Goal: Information Seeking & Learning: Learn about a topic

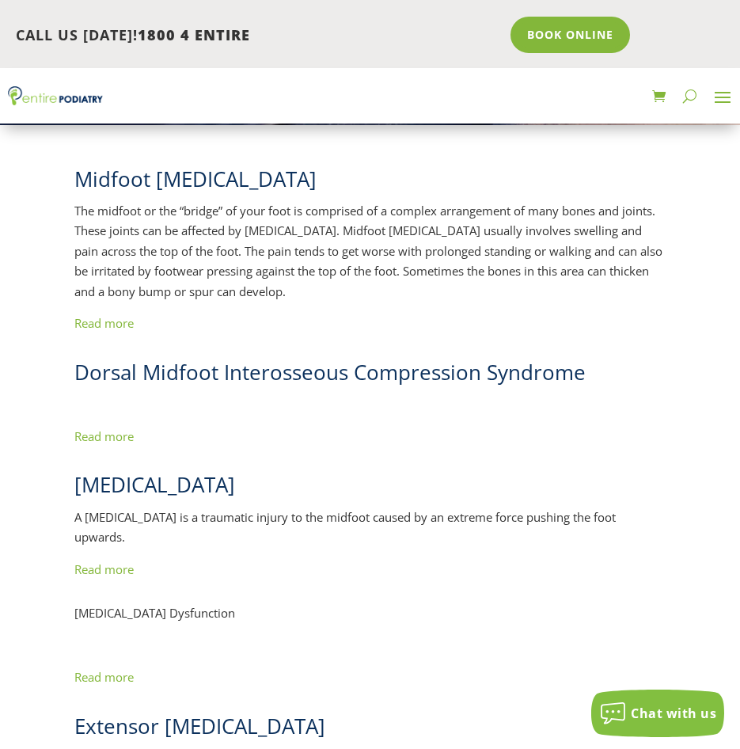
scroll to position [253, 0]
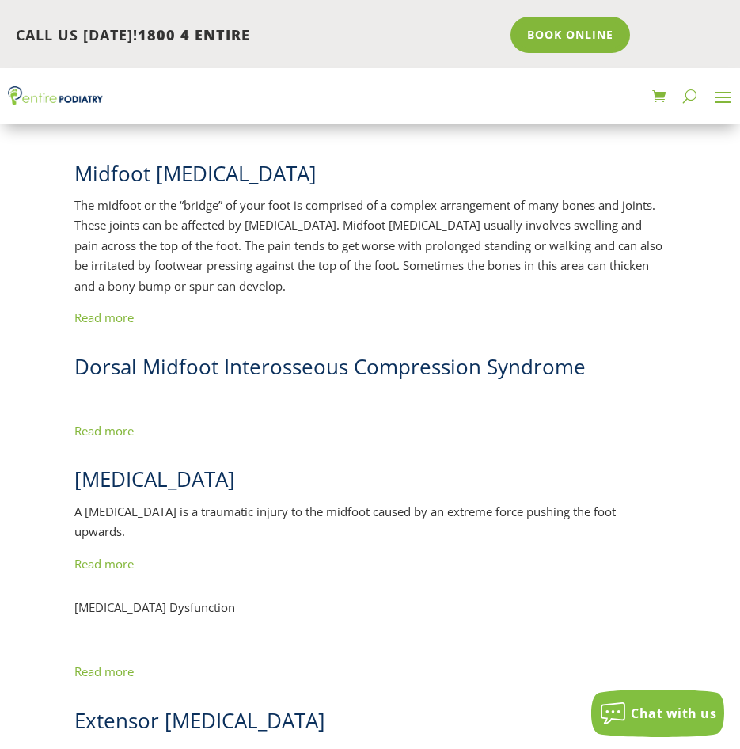
click at [111, 434] on link "Read more" at bounding box center [103, 431] width 59 height 16
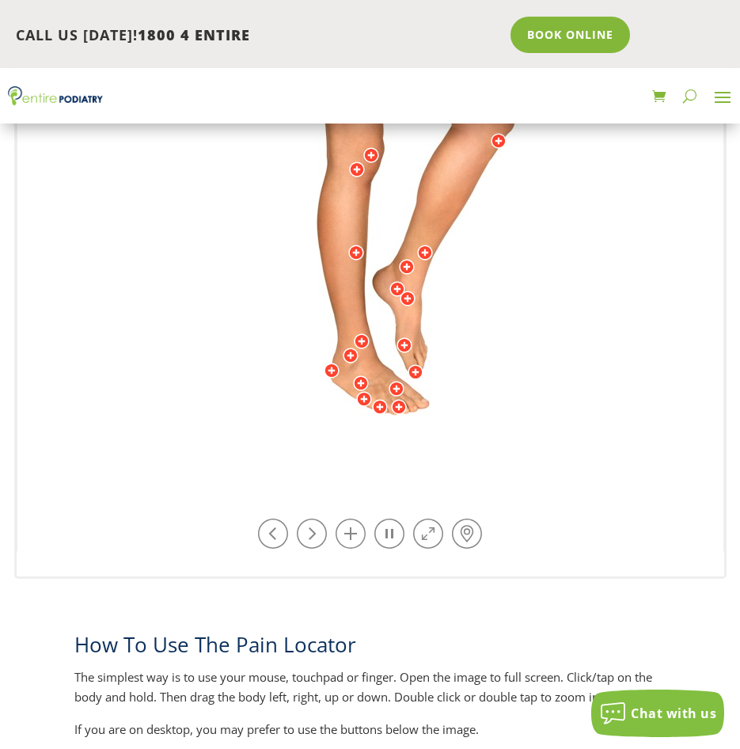
scroll to position [506, 0]
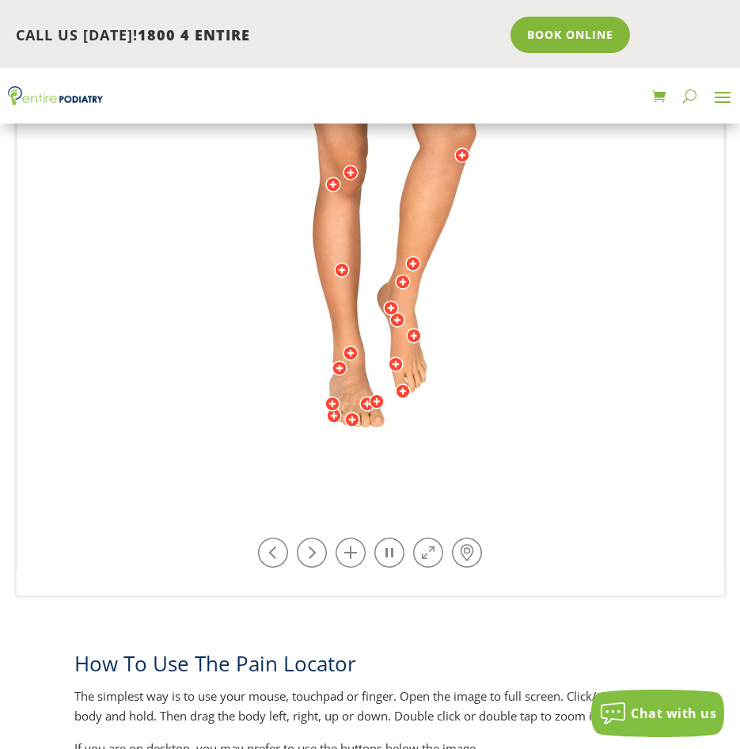
click at [436, 411] on img at bounding box center [370, 181] width 437 height 633
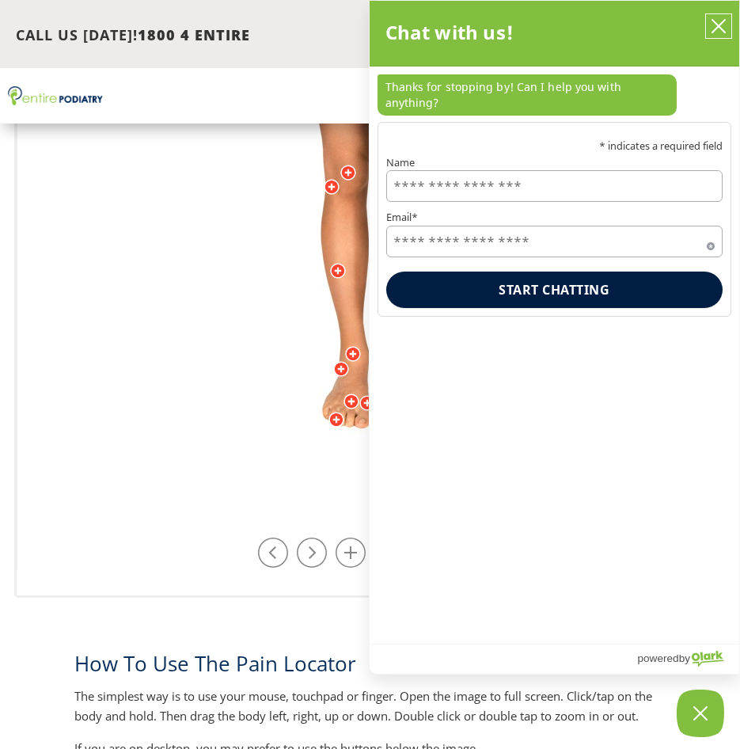
click at [725, 25] on icon "close chatbox" at bounding box center [719, 26] width 16 height 16
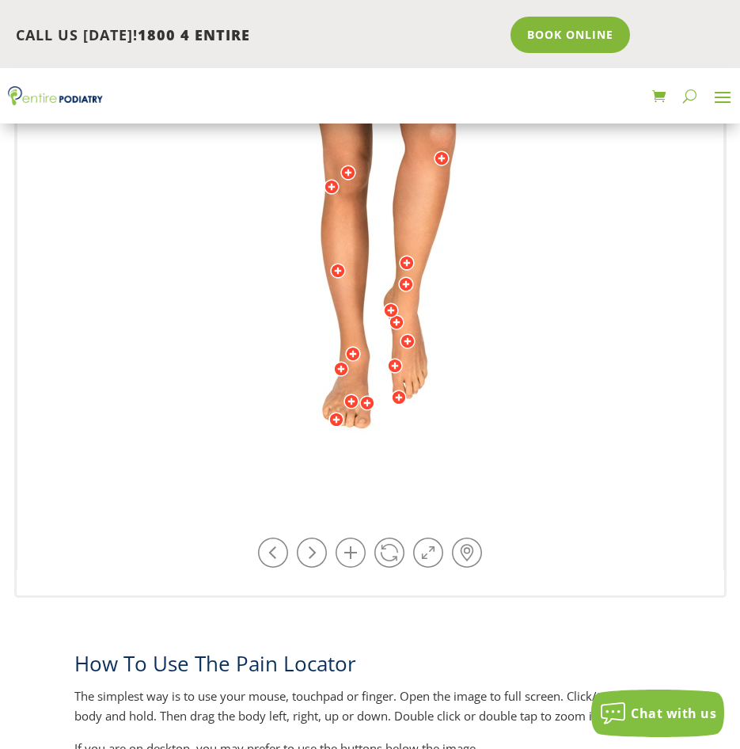
click at [409, 337] on div at bounding box center [408, 341] width 16 height 16
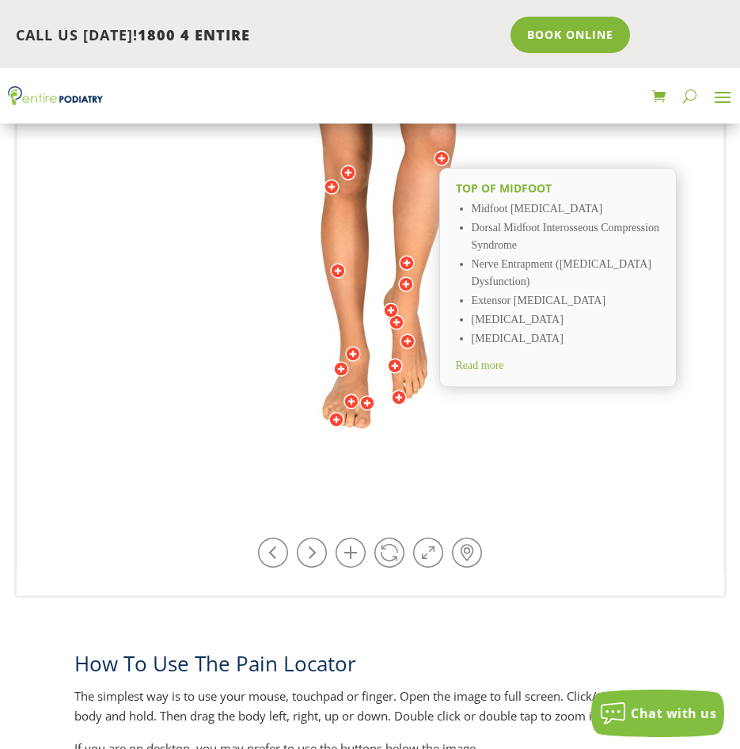
click at [503, 363] on span "Read more" at bounding box center [480, 365] width 48 height 12
click at [395, 318] on div at bounding box center [397, 322] width 16 height 16
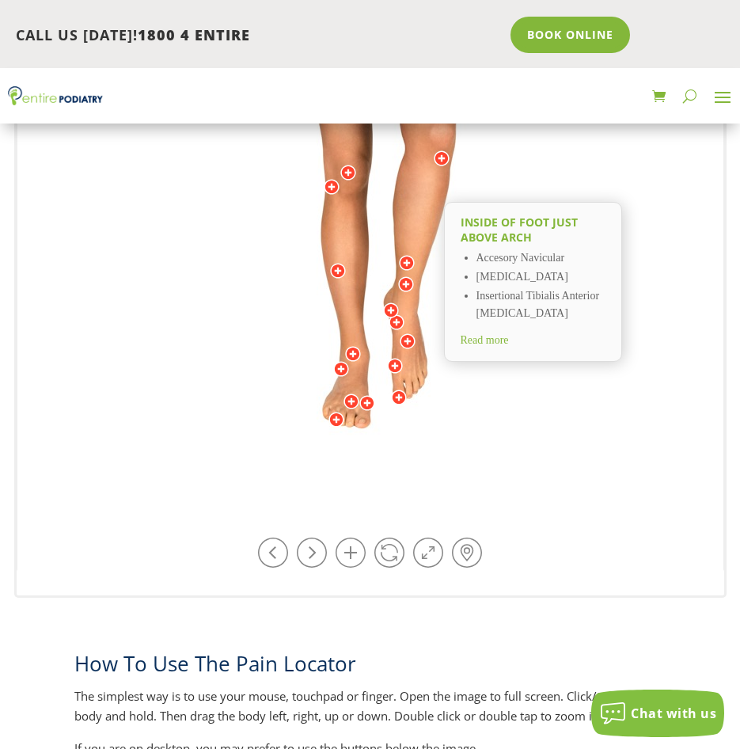
click at [389, 307] on div at bounding box center [391, 310] width 16 height 16
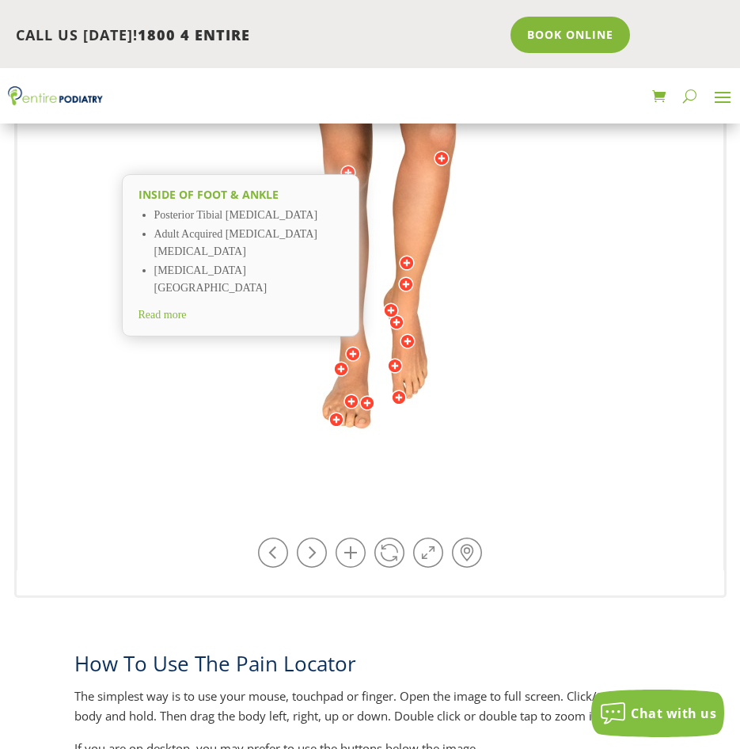
click at [569, 363] on img at bounding box center [370, 181] width 437 height 633
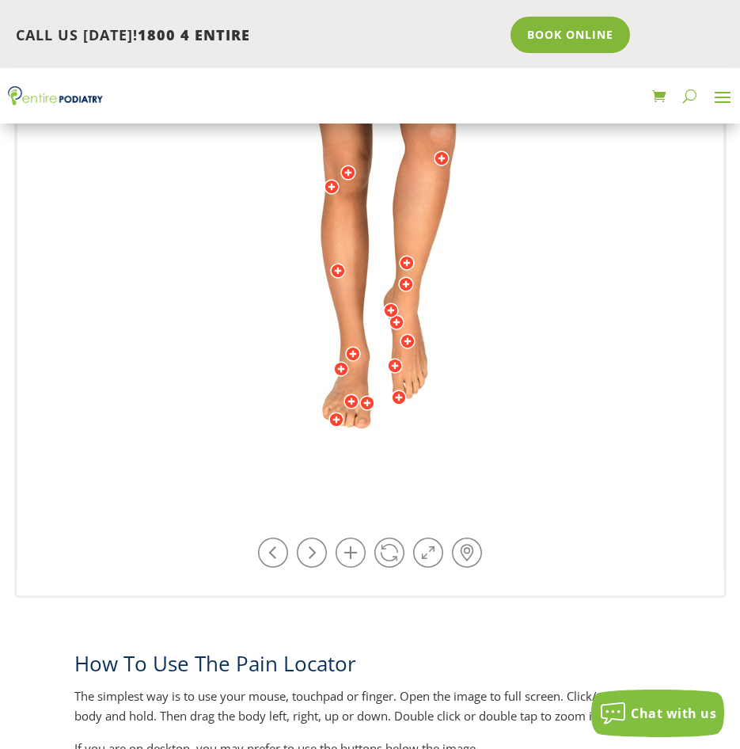
click at [352, 351] on div at bounding box center [353, 354] width 16 height 16
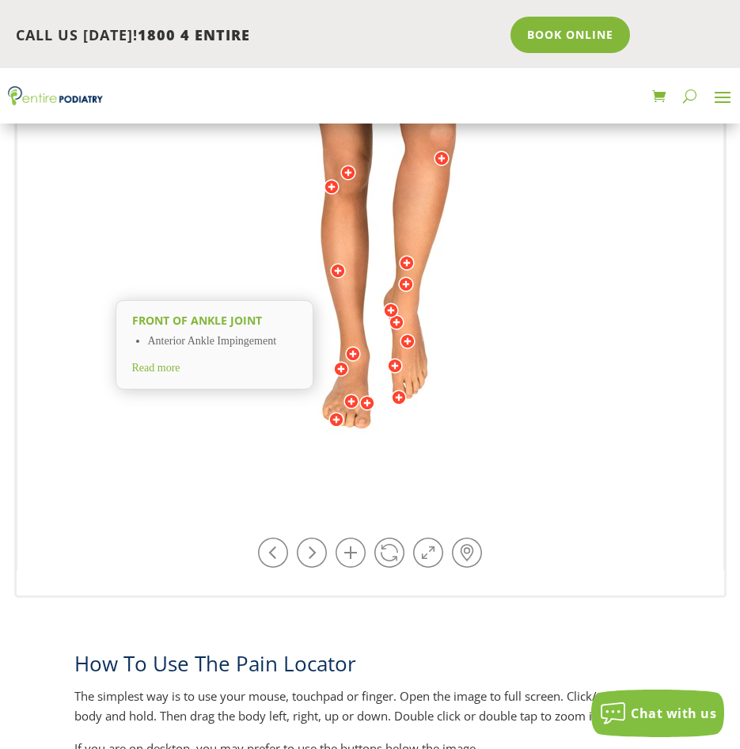
click at [352, 351] on div at bounding box center [353, 354] width 16 height 16
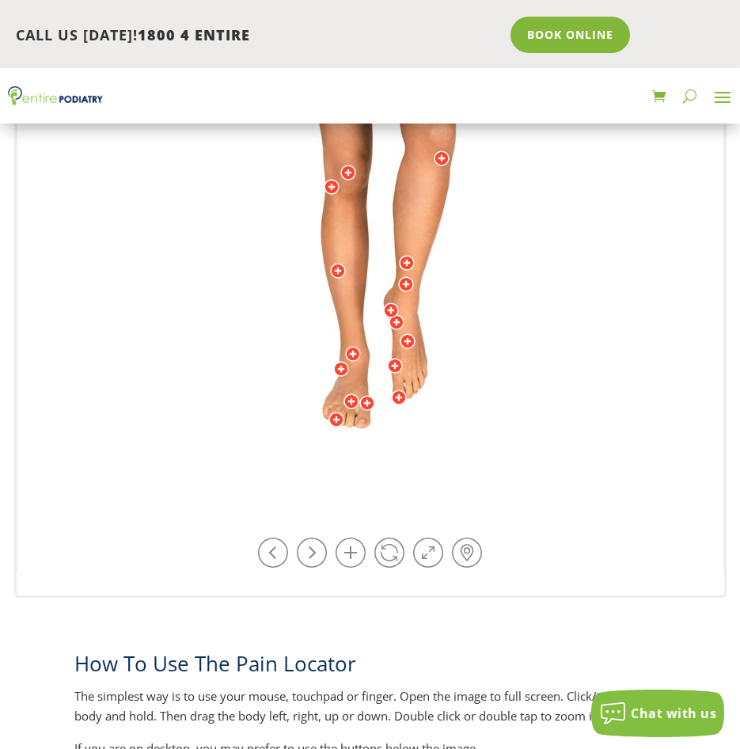
click at [343, 366] on div at bounding box center [341, 369] width 16 height 16
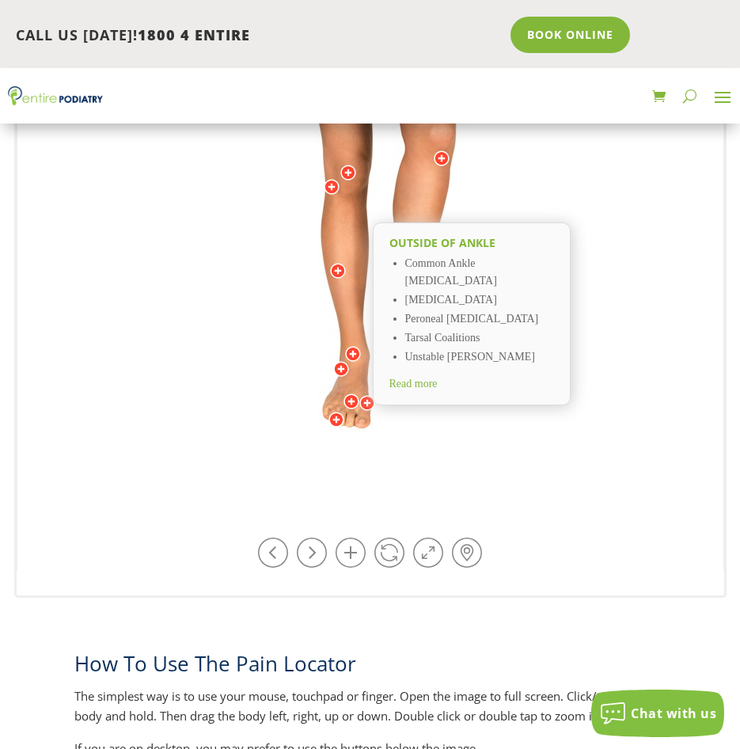
click at [616, 435] on div "Top of Midfoot Midfoot Arthritis Dorsal Midfoot Interosseous Compression Syndro…" at bounding box center [370, 180] width 706 height 783
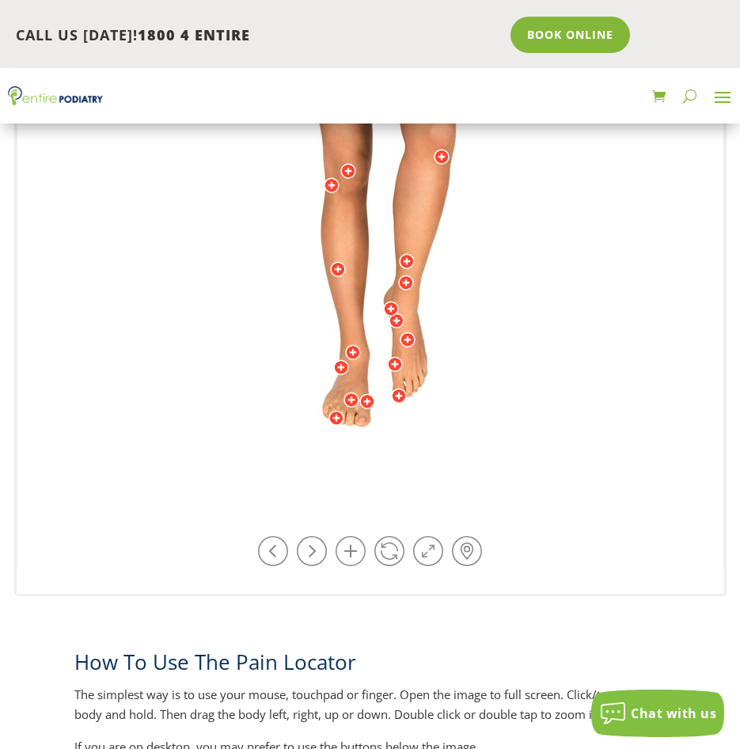
scroll to position [498, 0]
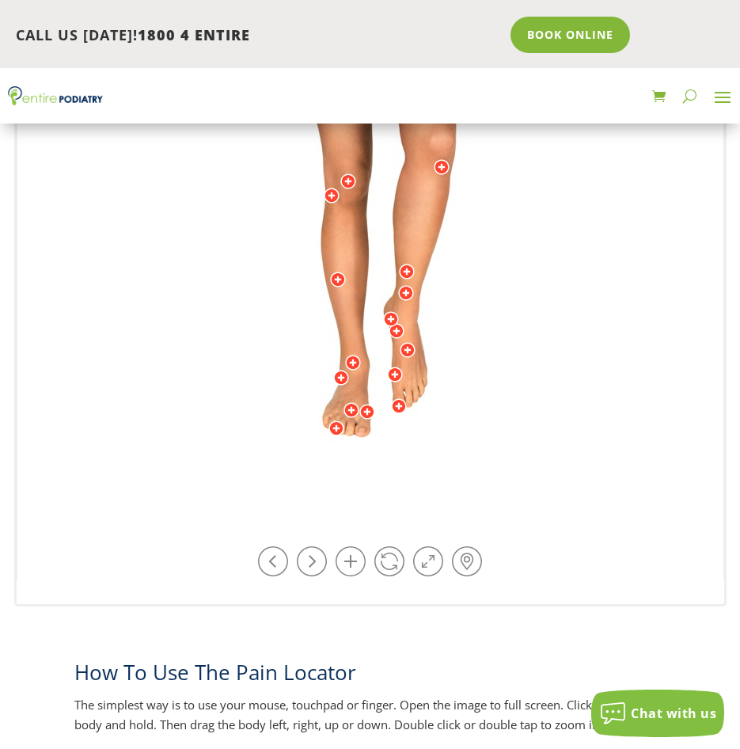
click at [409, 343] on div at bounding box center [408, 350] width 16 height 16
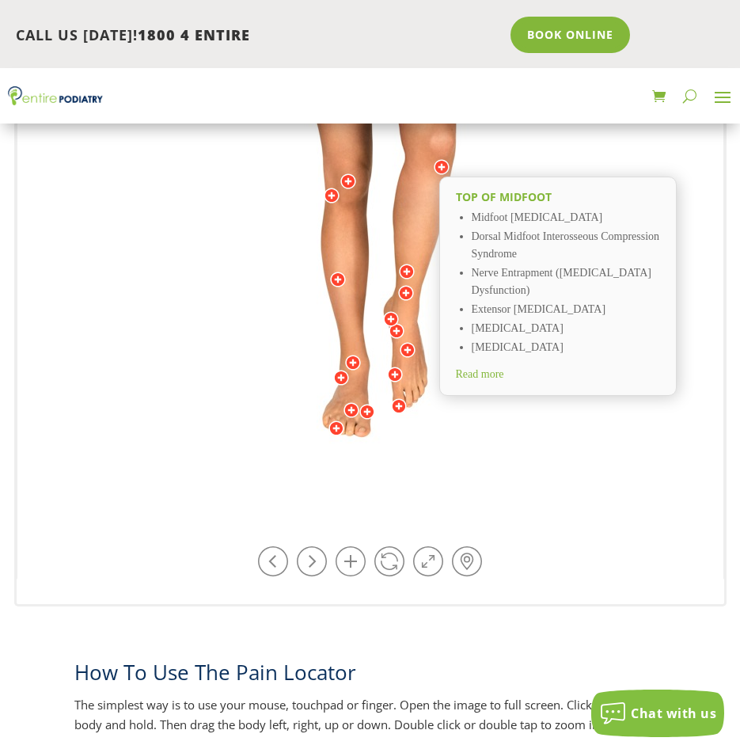
click at [397, 332] on div at bounding box center [397, 331] width 16 height 16
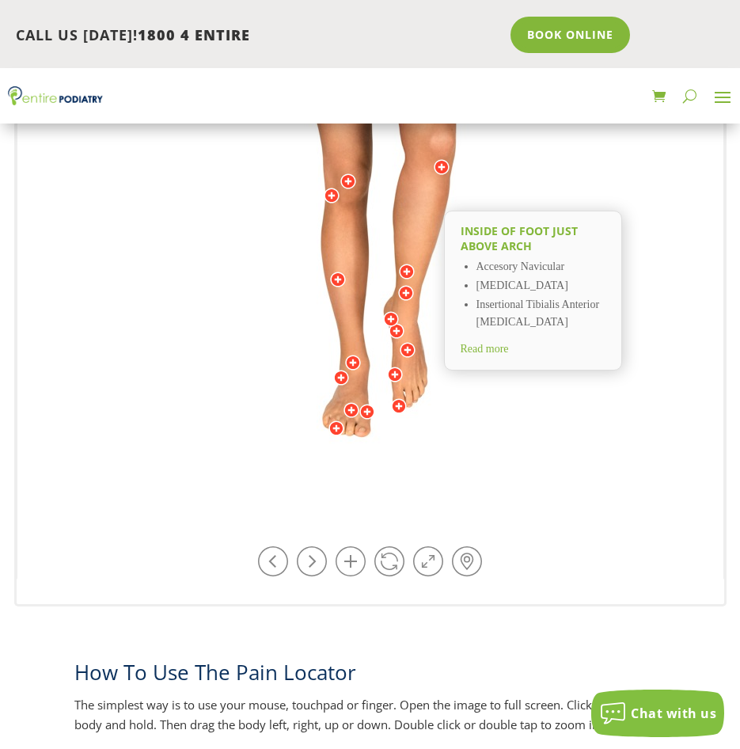
click at [494, 355] on span "Read more" at bounding box center [485, 349] width 48 height 12
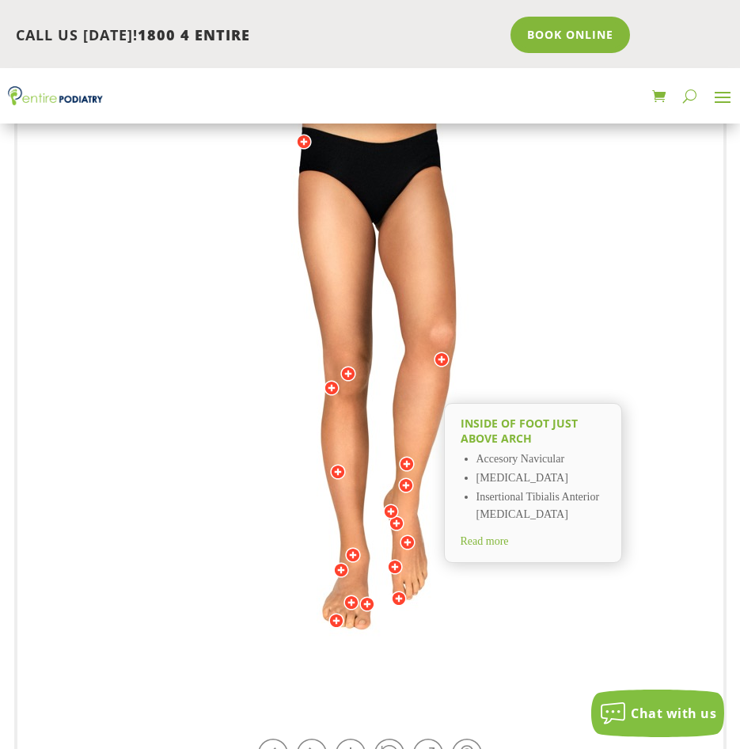
scroll to position [308, 0]
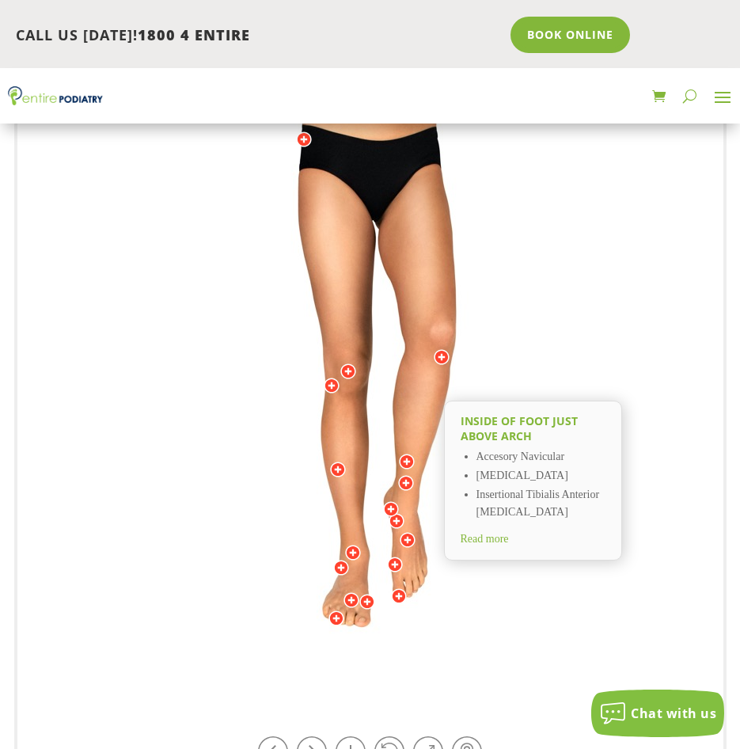
click at [388, 510] on div at bounding box center [391, 509] width 16 height 16
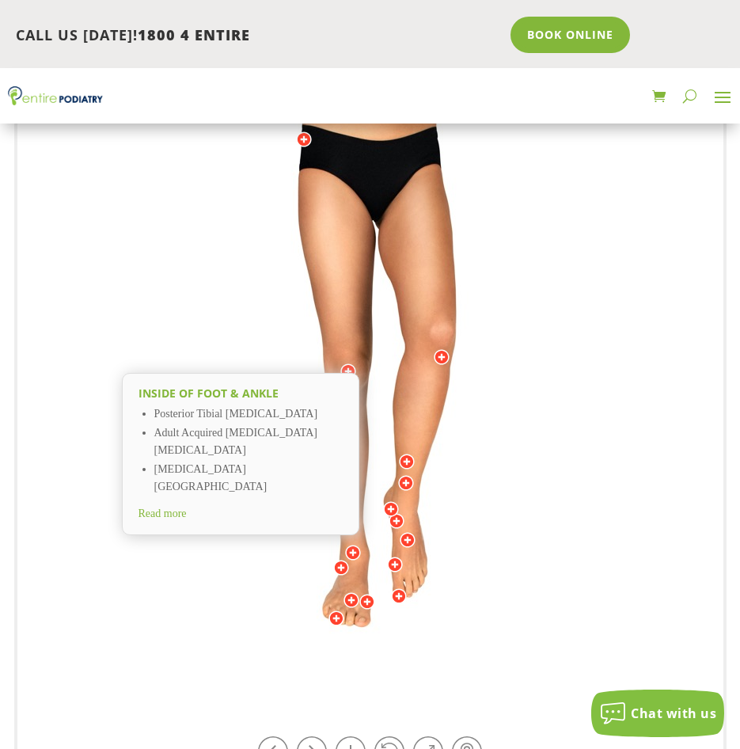
click at [386, 503] on div at bounding box center [391, 509] width 16 height 16
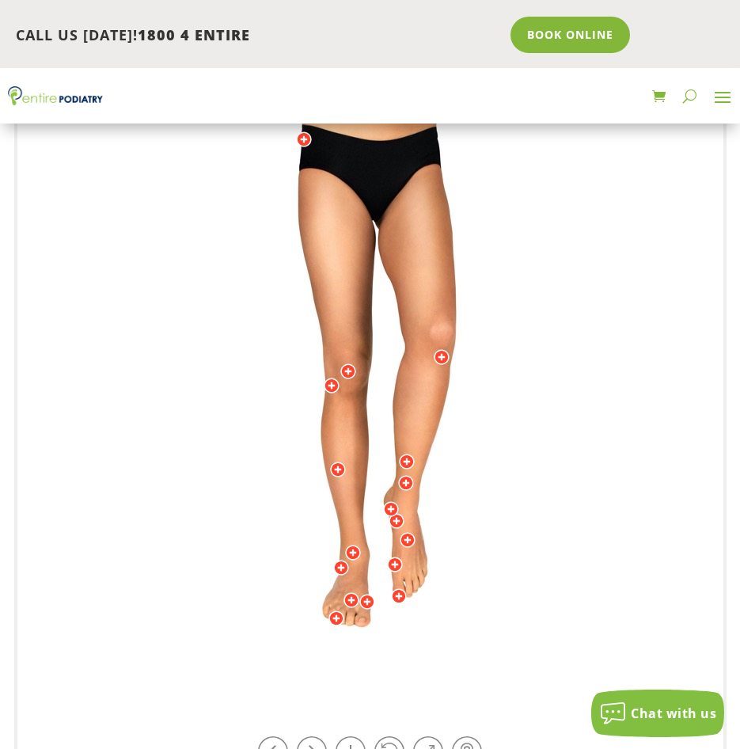
click at [349, 548] on div at bounding box center [353, 552] width 16 height 16
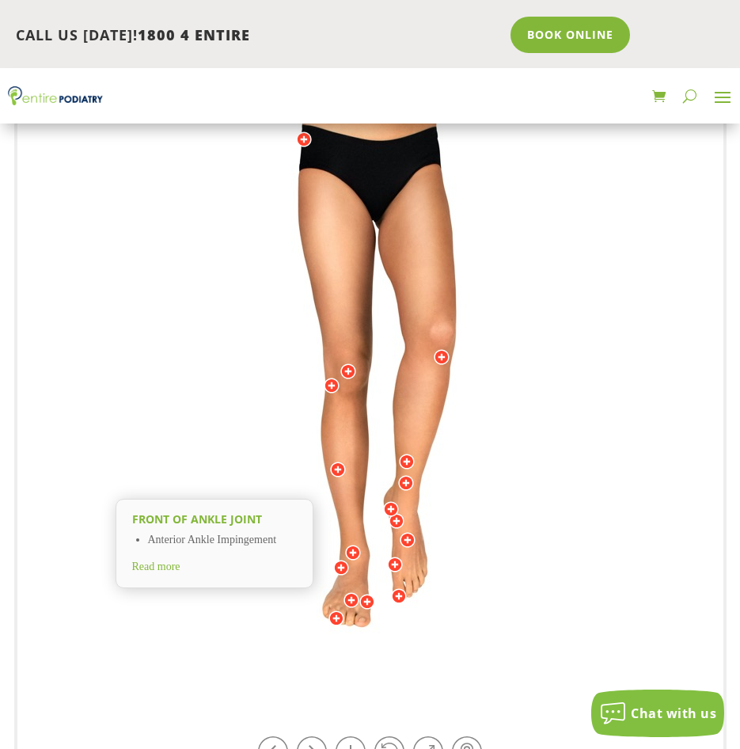
click at [349, 548] on div at bounding box center [353, 552] width 16 height 16
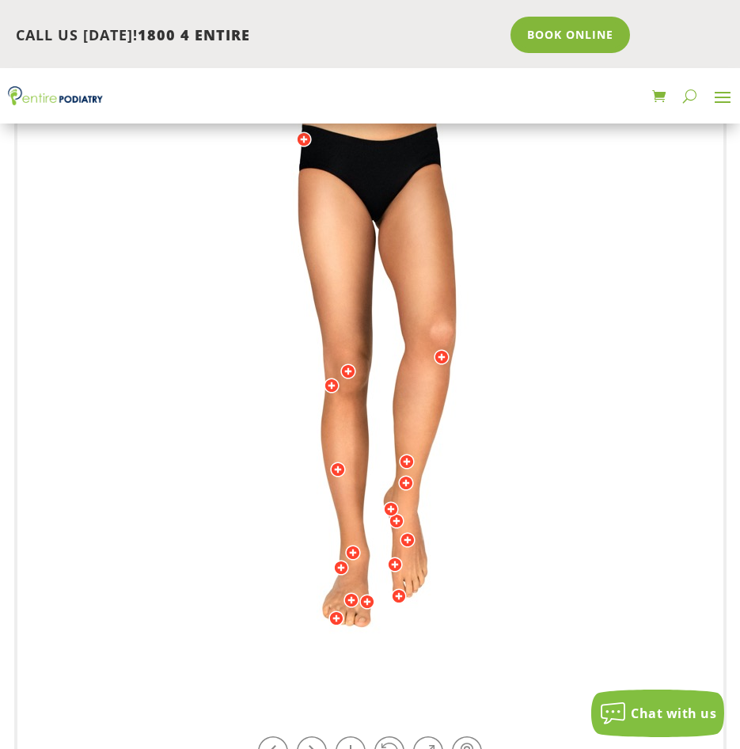
click at [337, 563] on div at bounding box center [341, 568] width 16 height 16
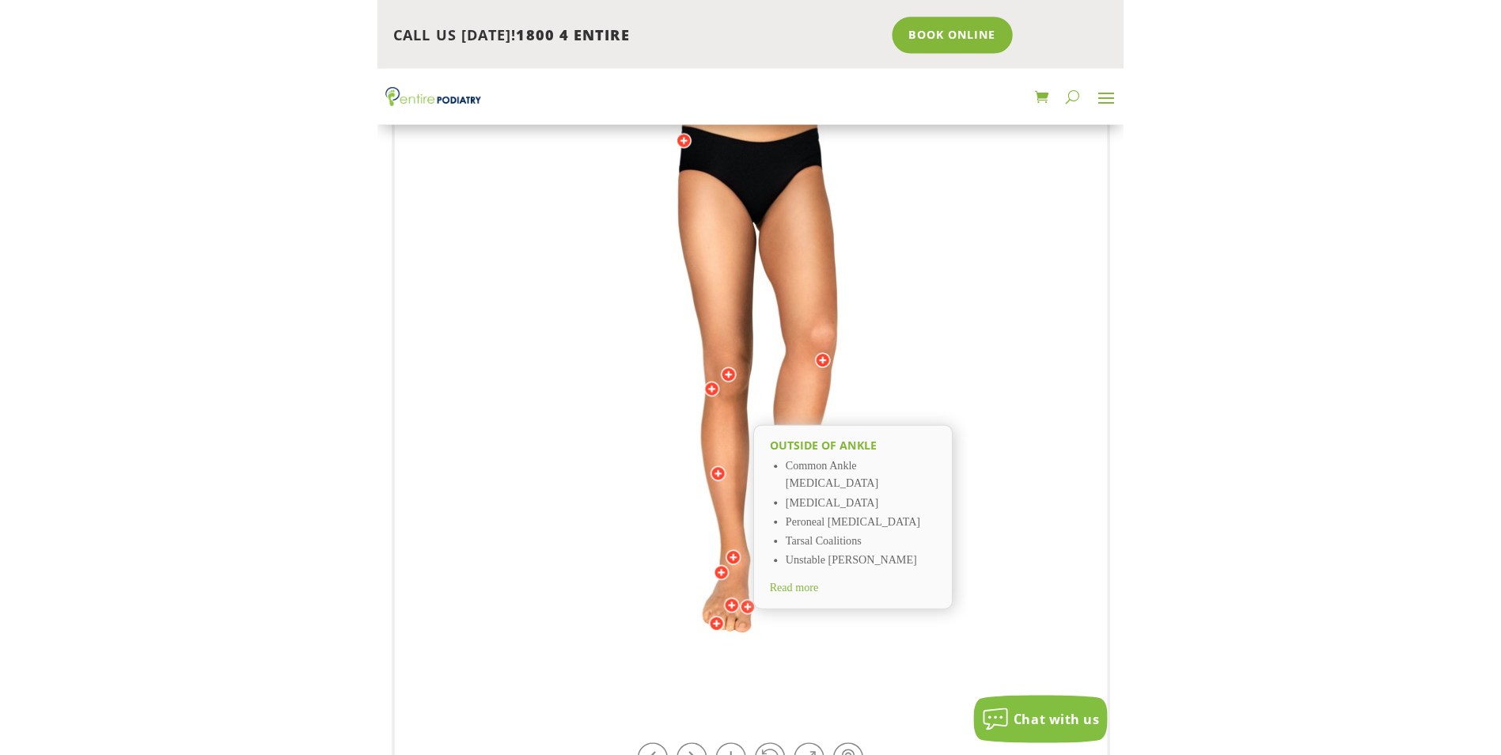
scroll to position [290, 0]
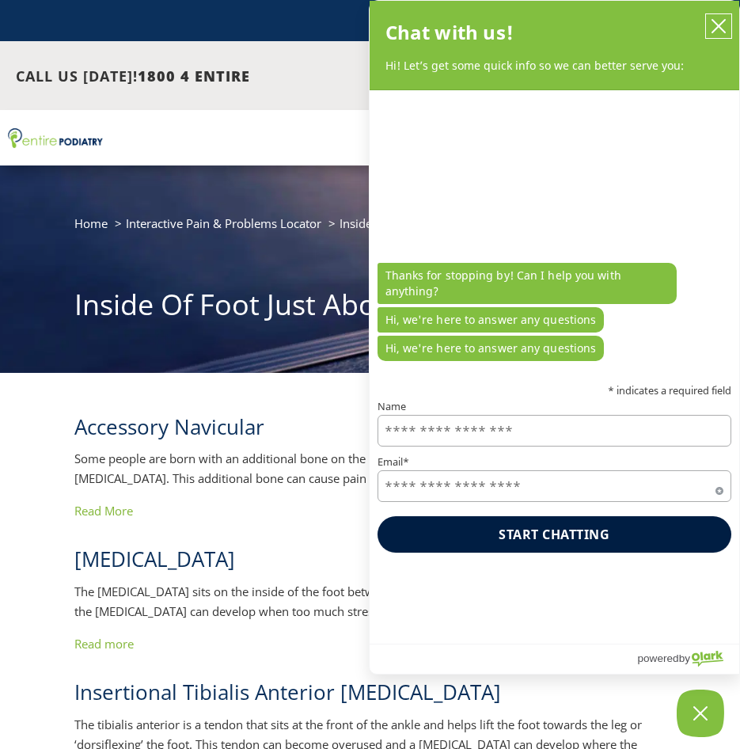
click at [713, 29] on icon "close chatbox" at bounding box center [719, 26] width 16 height 16
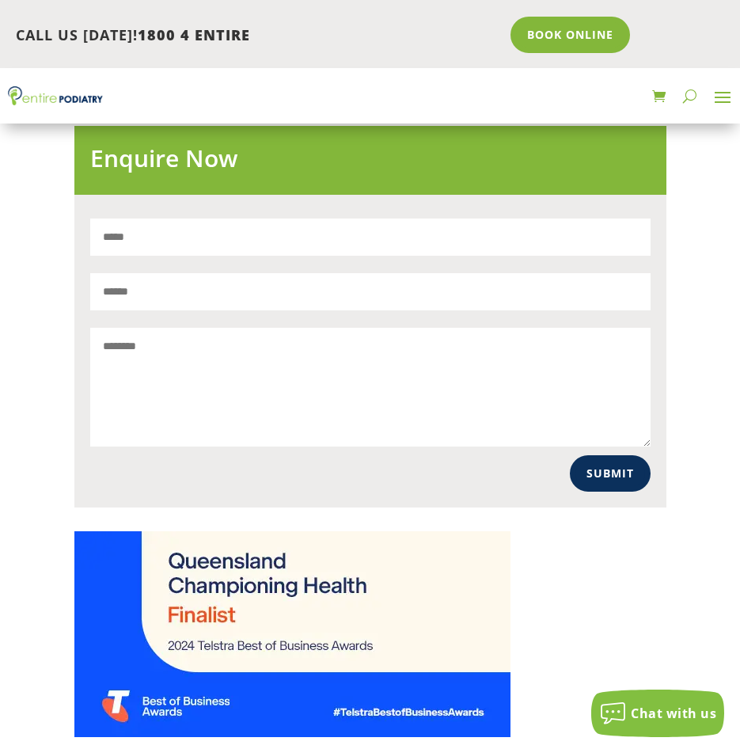
scroll to position [1330, 0]
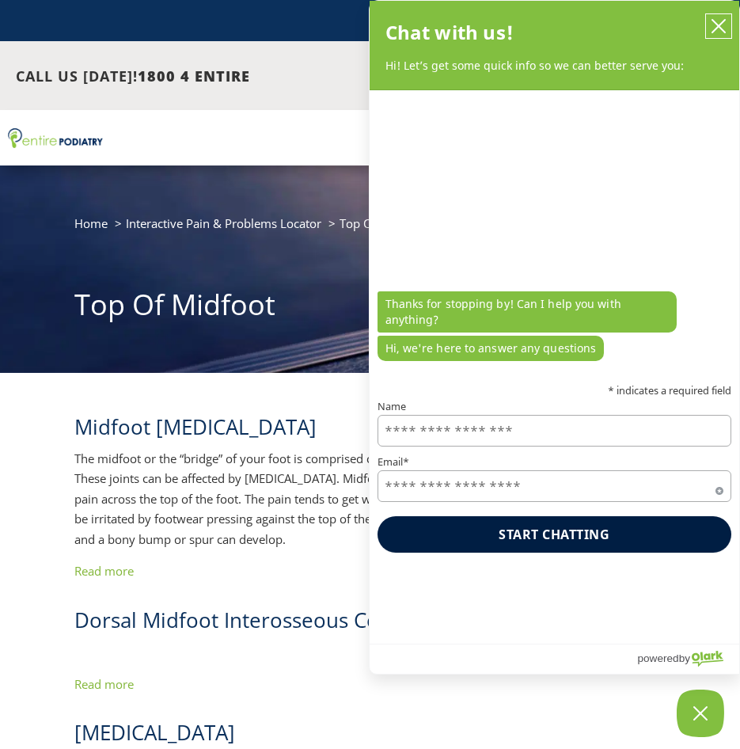
click at [720, 24] on icon "close chatbox" at bounding box center [718, 26] width 13 height 13
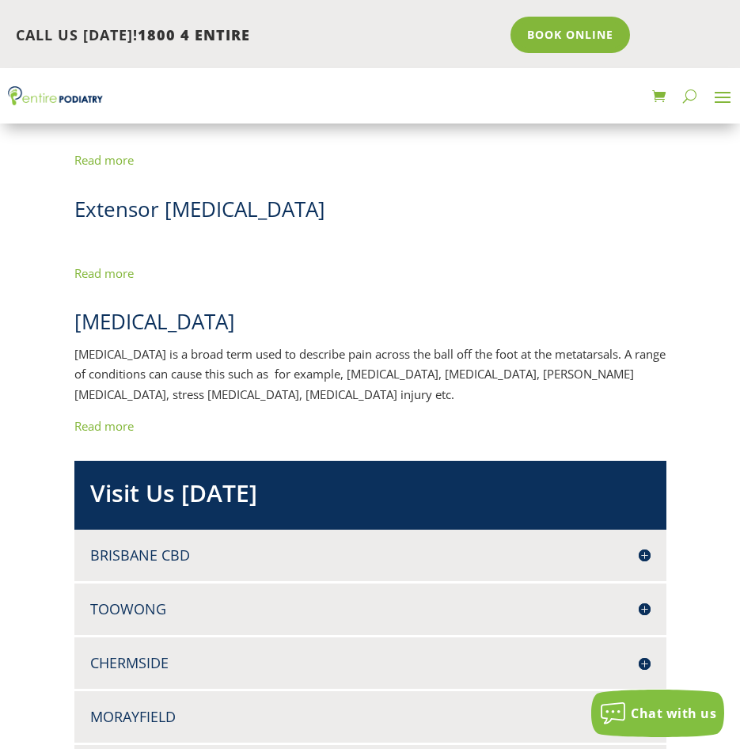
scroll to position [760, 0]
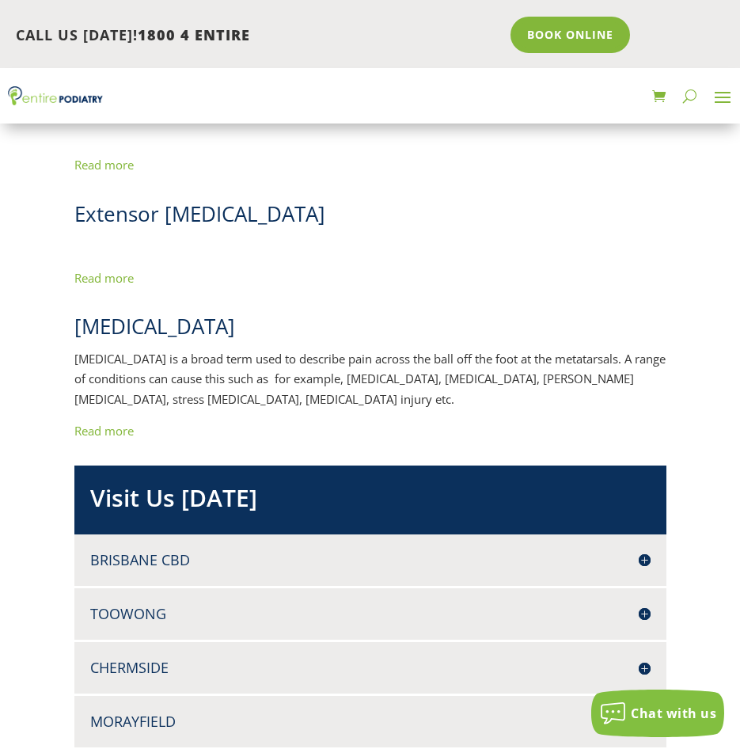
click at [119, 423] on link "Read more" at bounding box center [103, 431] width 59 height 16
